Goal: Task Accomplishment & Management: Use online tool/utility

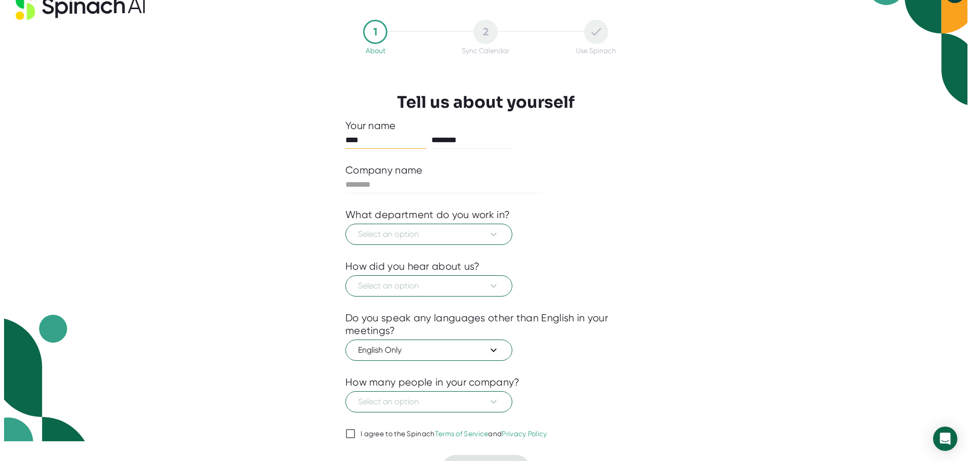
scroll to position [42, 0]
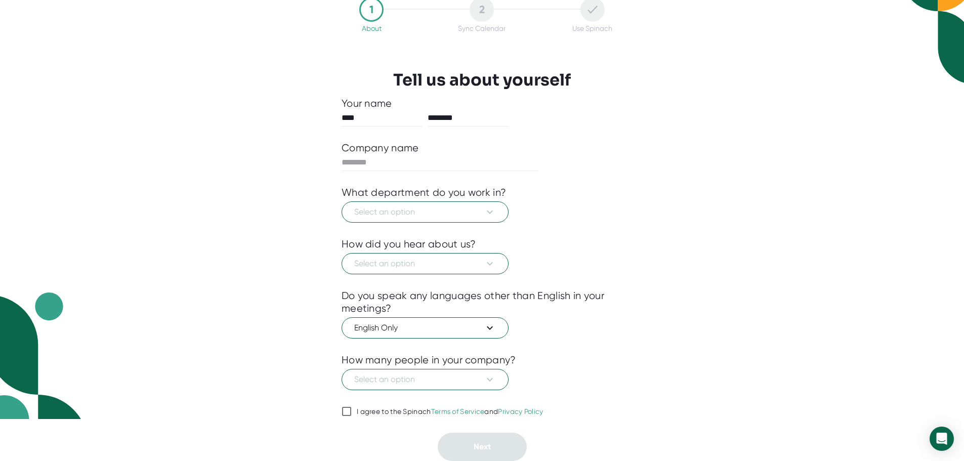
click at [391, 223] on div at bounding box center [481, 230] width 281 height 15
click at [418, 202] on button "Select an option" at bounding box center [424, 211] width 167 height 21
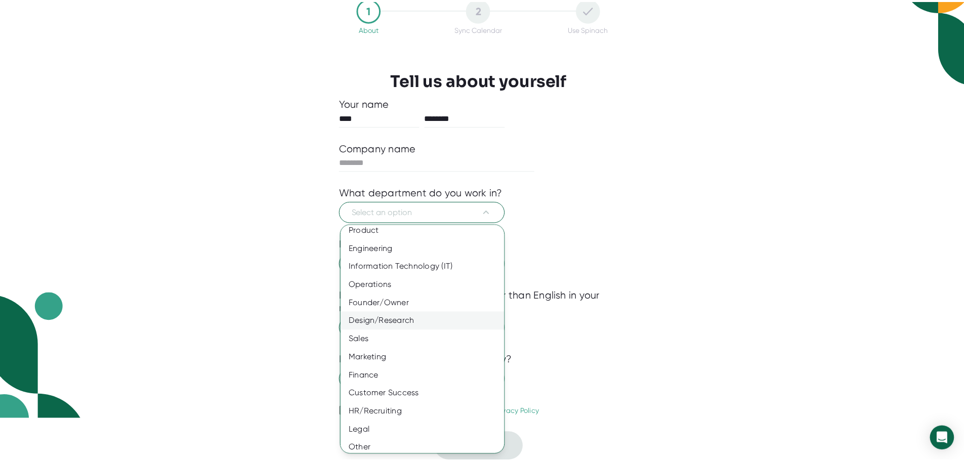
scroll to position [11, 0]
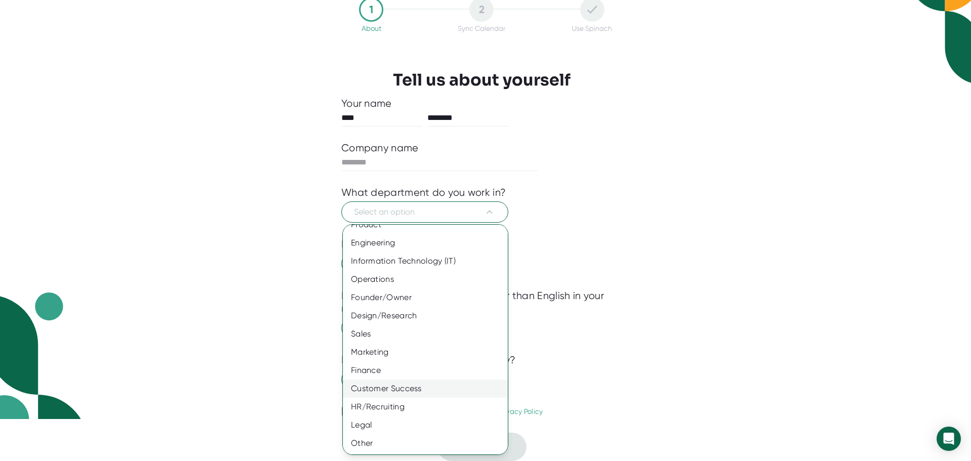
click at [396, 386] on div "Customer Success" at bounding box center [429, 388] width 172 height 18
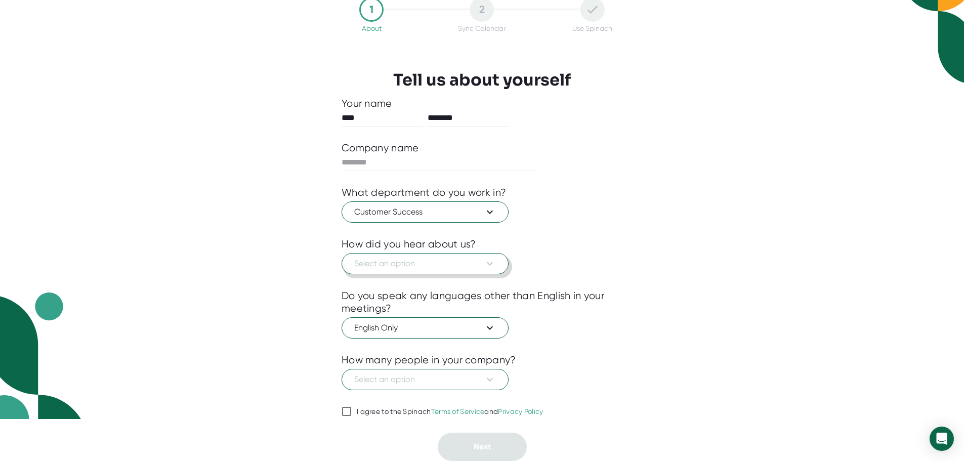
click at [408, 264] on span "Select an option" at bounding box center [425, 263] width 142 height 12
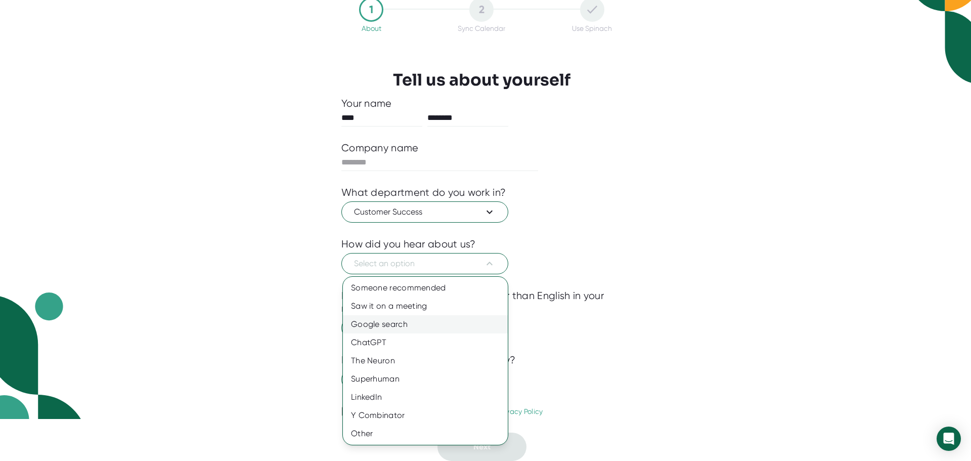
click at [397, 317] on div "Google search" at bounding box center [425, 324] width 165 height 18
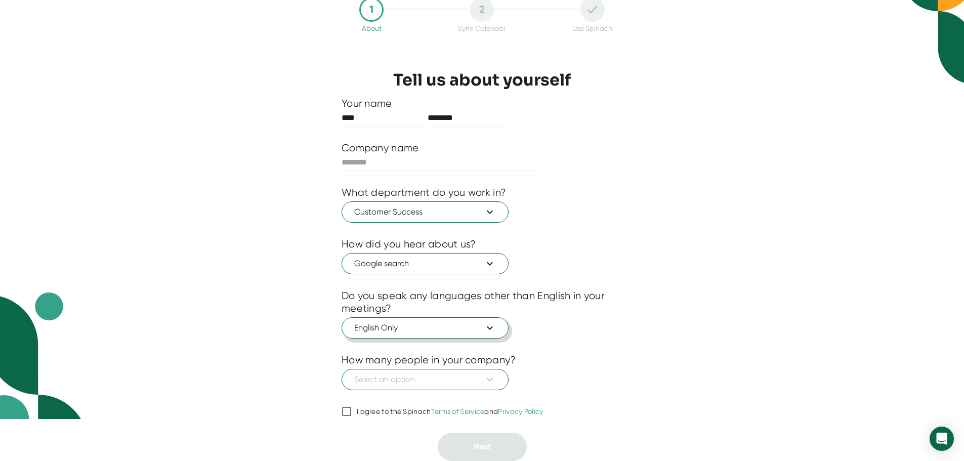
click at [422, 329] on span "English Only" at bounding box center [425, 328] width 142 height 12
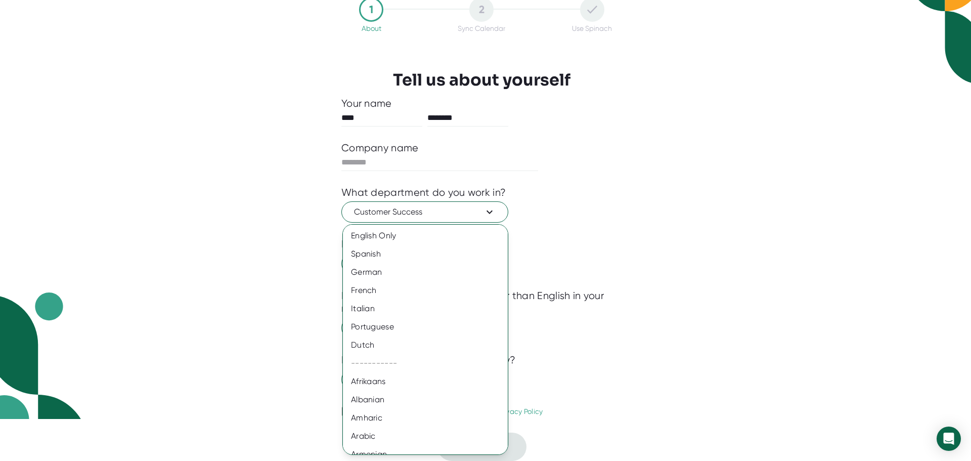
click at [704, 280] on div at bounding box center [485, 230] width 971 height 461
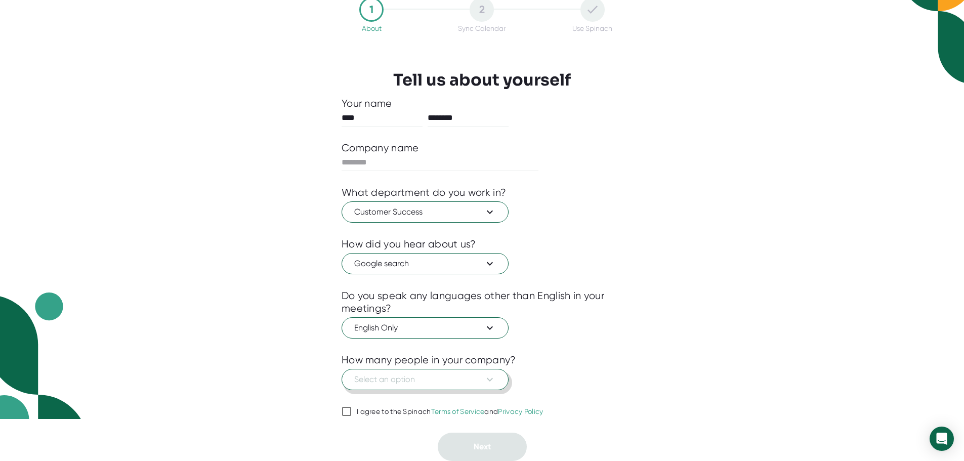
click at [423, 385] on span "Select an option" at bounding box center [425, 379] width 142 height 12
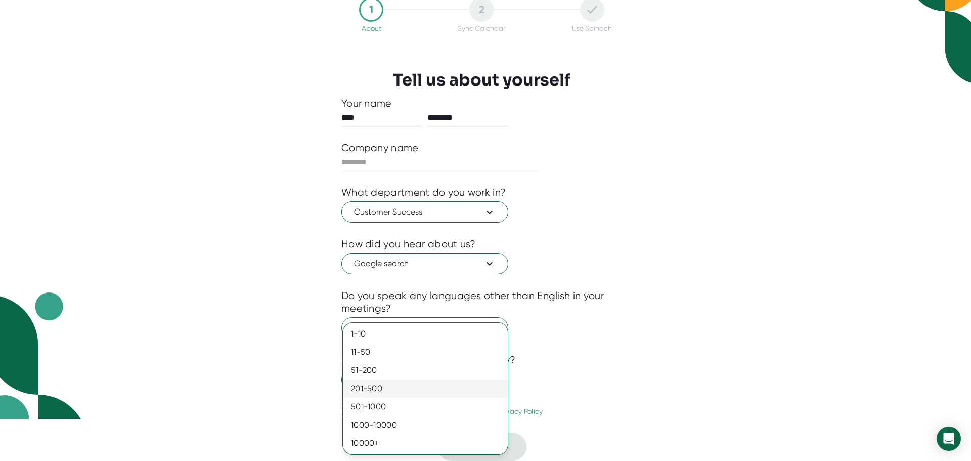
click at [397, 385] on div "201-500" at bounding box center [425, 388] width 165 height 18
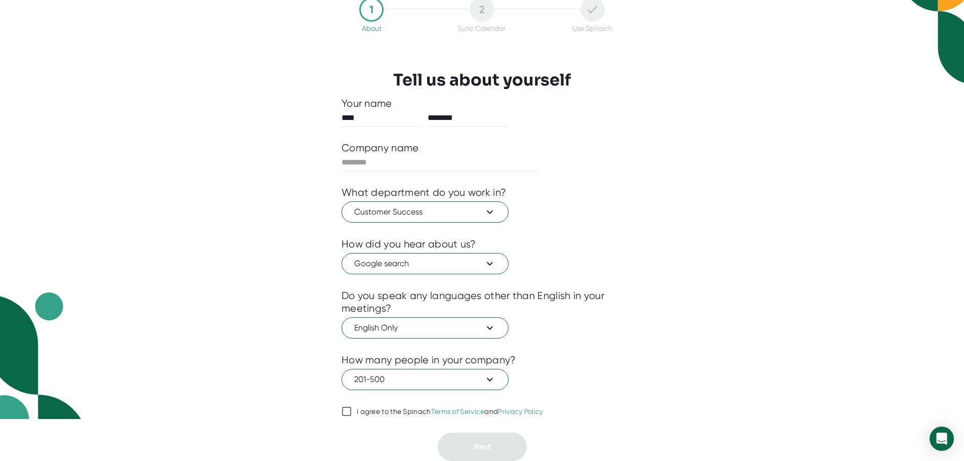
click at [345, 412] on input "I agree to the Spinach Terms of Service and Privacy Policy" at bounding box center [346, 411] width 10 height 12
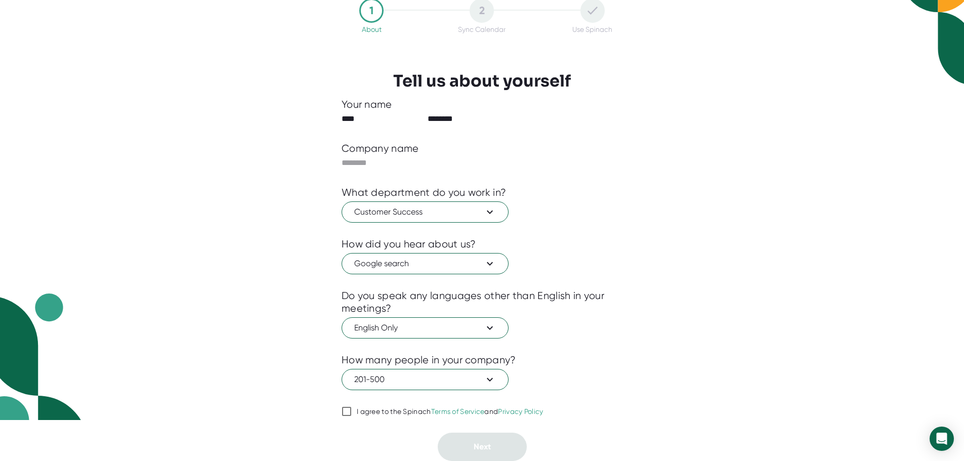
checkbox input "true"
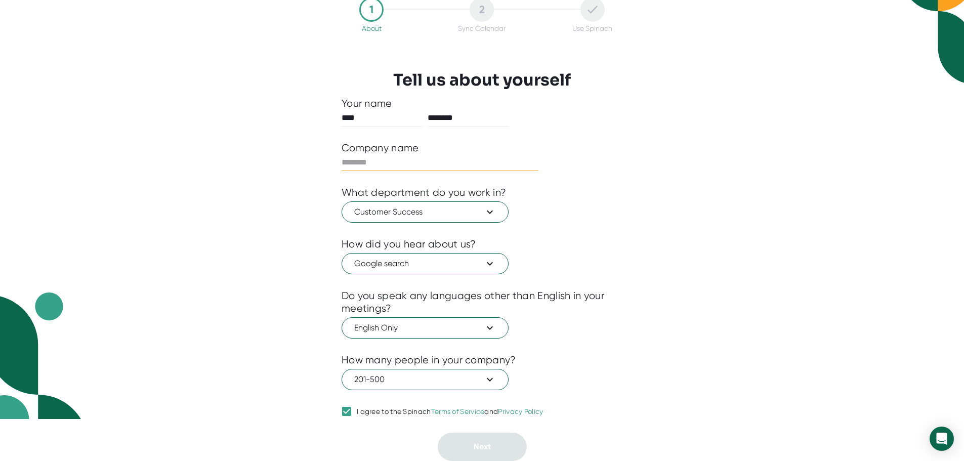
click at [371, 157] on input "text" at bounding box center [439, 162] width 197 height 16
type input "**********"
click at [444, 439] on button "Next" at bounding box center [482, 446] width 89 height 28
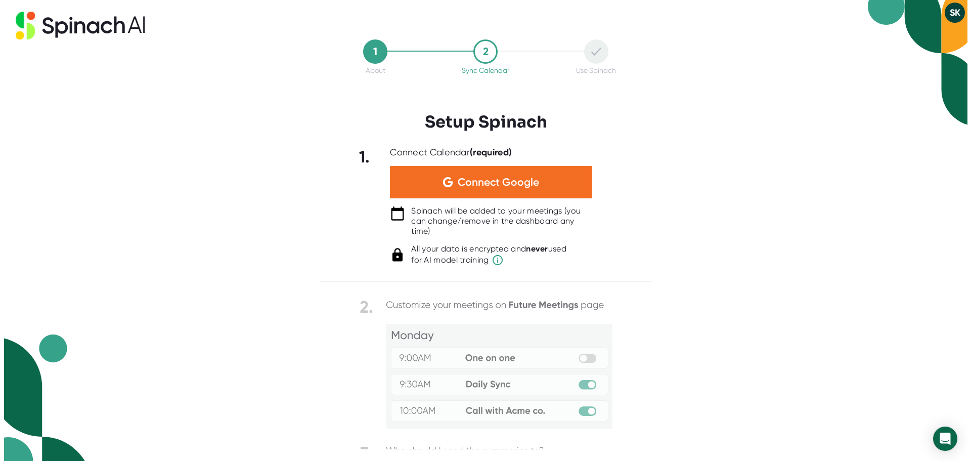
scroll to position [0, 0]
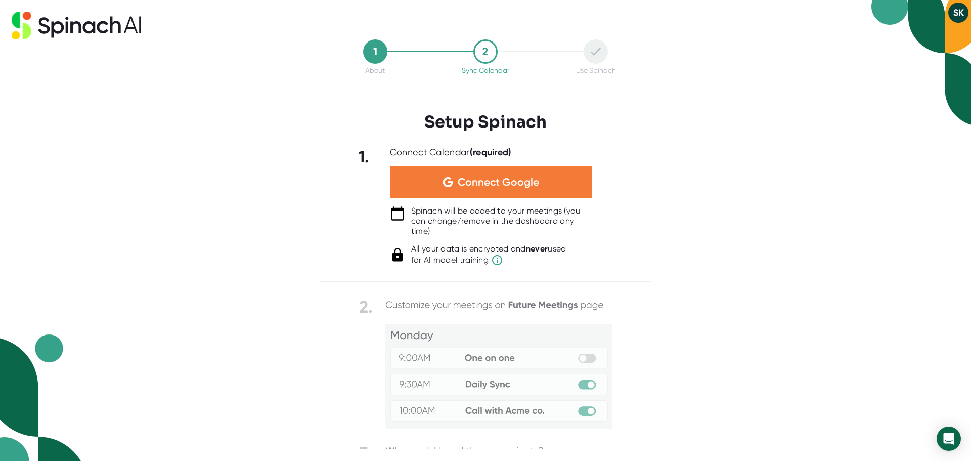
click at [476, 174] on div "Connect Google" at bounding box center [491, 182] width 202 height 32
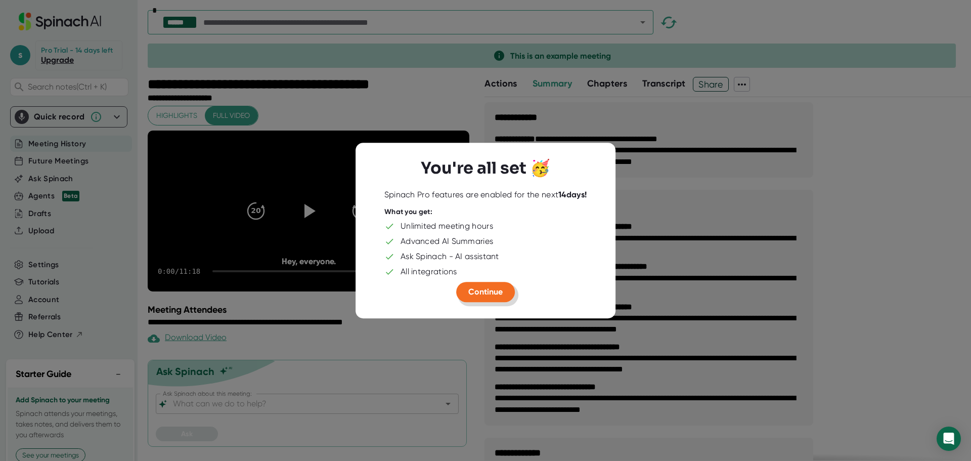
click at [495, 292] on span "Continue" at bounding box center [485, 292] width 34 height 10
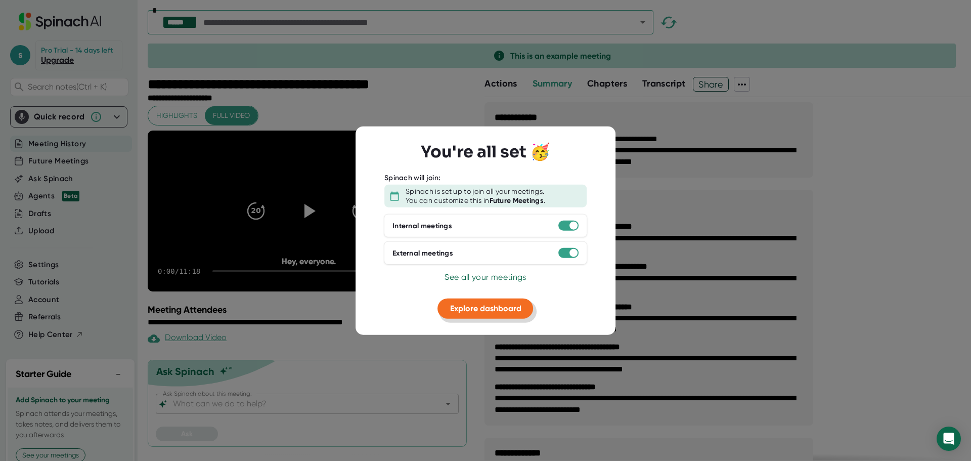
click at [500, 318] on button "Explore dashboard" at bounding box center [486, 308] width 96 height 20
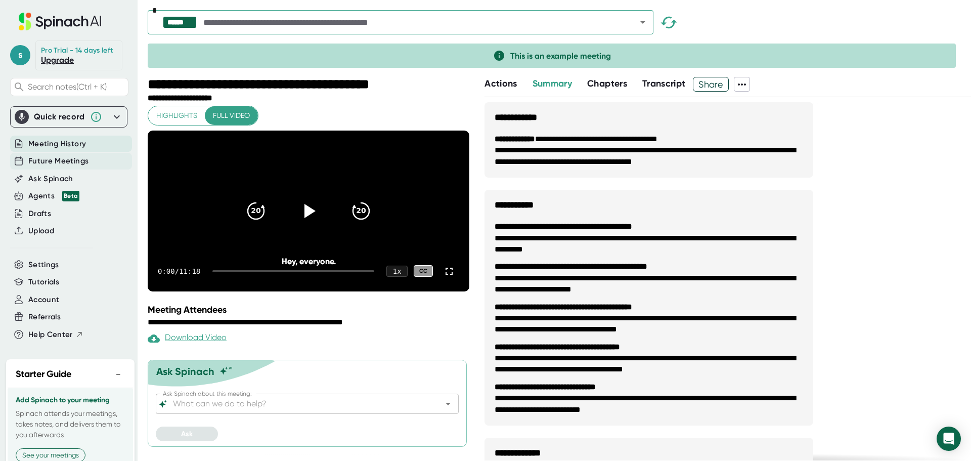
click at [72, 162] on div "Future Meetings" at bounding box center [71, 161] width 122 height 17
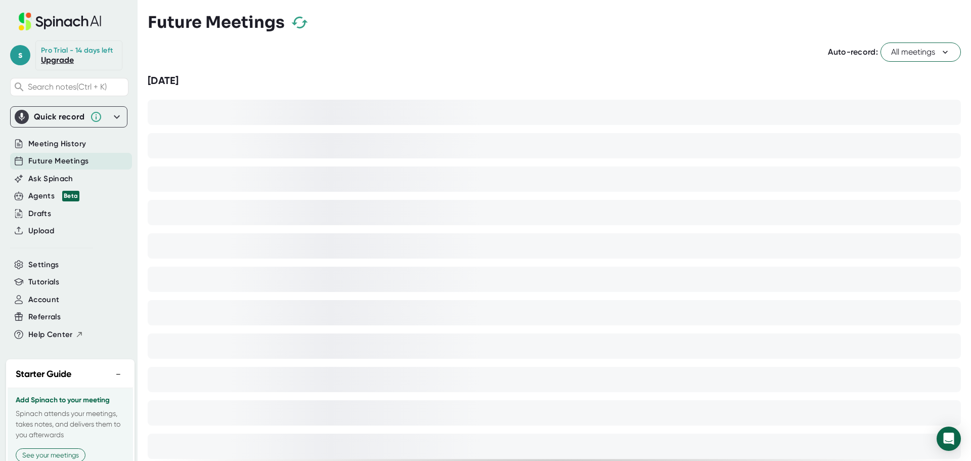
click at [47, 167] on span "Future Meetings" at bounding box center [58, 161] width 60 height 12
drag, startPoint x: 24, startPoint y: 0, endPoint x: 79, endPoint y: 159, distance: 168.1
click at [79, 152] on div "Meeting History" at bounding box center [71, 144] width 122 height 17
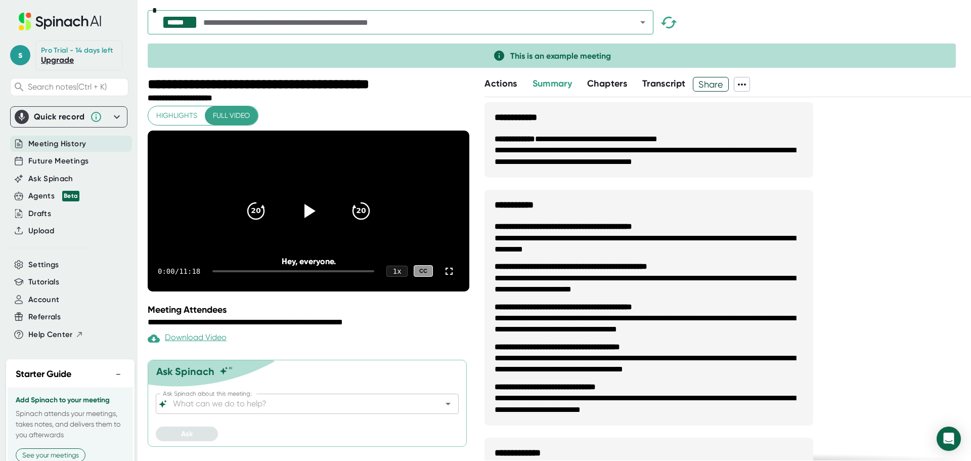
click at [495, 88] on span "Actions" at bounding box center [501, 83] width 32 height 11
